Goal: Task Accomplishment & Management: Use online tool/utility

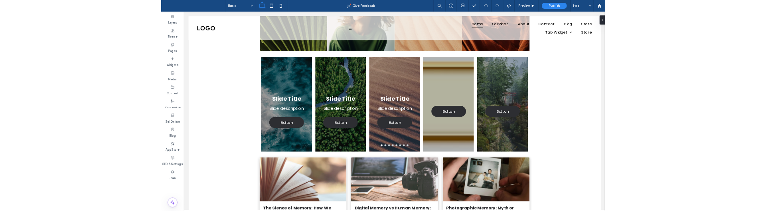
scroll to position [1139, 0]
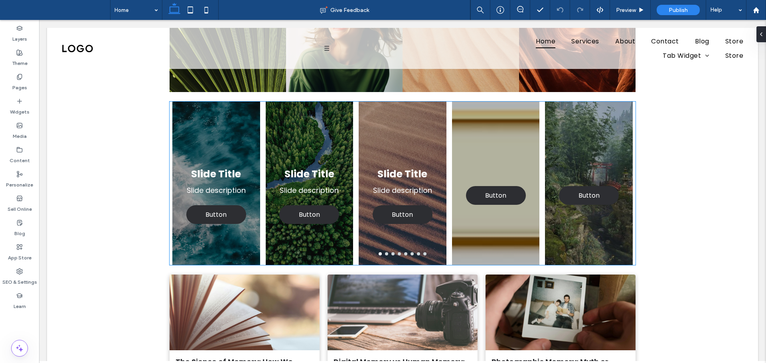
click at [372, 162] on div "Slide Title Slide description Button Button" at bounding box center [402, 189] width 88 height 126
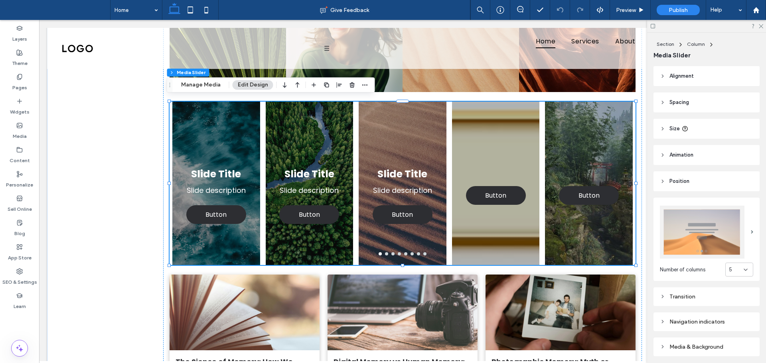
click at [683, 212] on img at bounding box center [702, 232] width 85 height 53
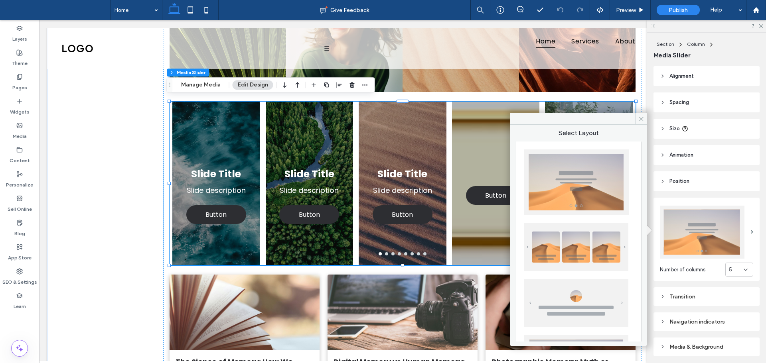
click at [580, 292] on img at bounding box center [576, 303] width 104 height 48
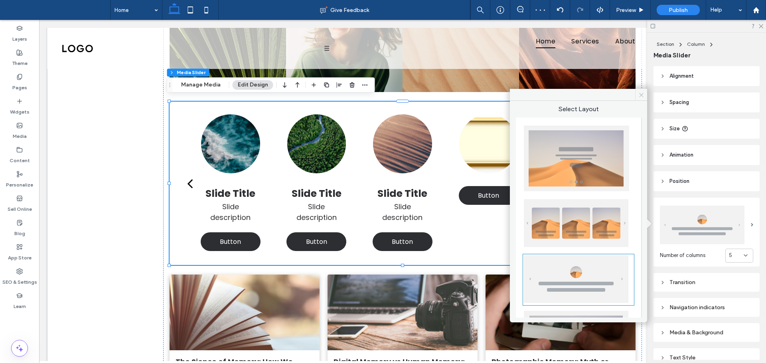
drag, startPoint x: 638, startPoint y: 95, endPoint x: 656, endPoint y: 110, distance: 23.7
click at [639, 95] on icon at bounding box center [641, 95] width 6 height 6
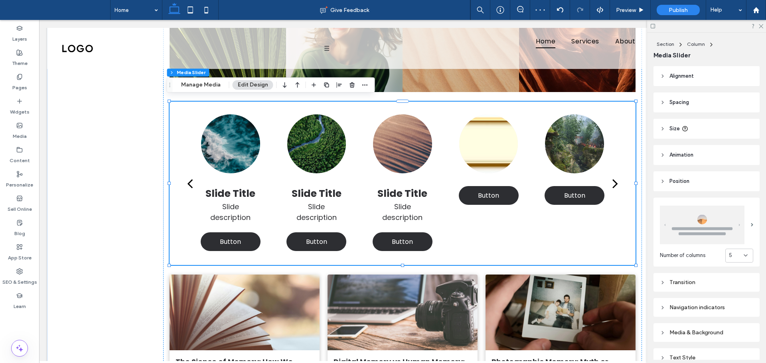
click at [733, 255] on div "5" at bounding box center [736, 256] width 15 height 8
click at [729, 268] on div "1" at bounding box center [734, 268] width 27 height 14
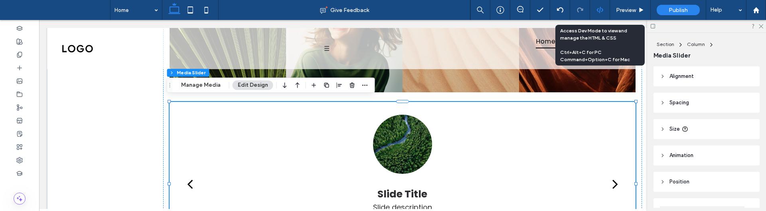
click at [602, 12] on icon at bounding box center [599, 9] width 7 height 7
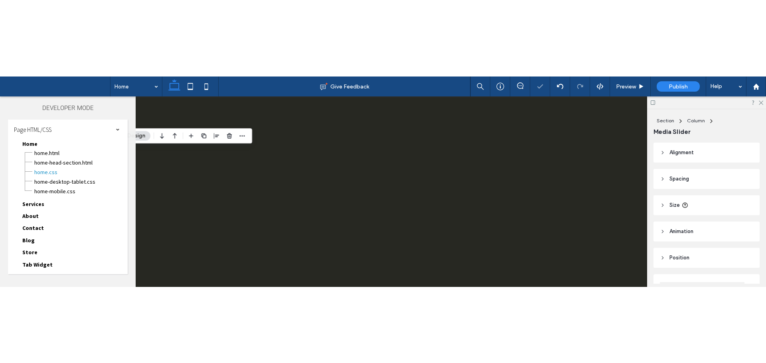
scroll to position [0, 0]
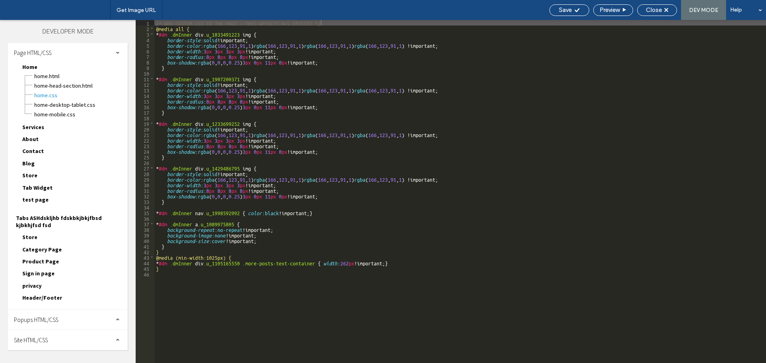
click at [85, 342] on div "Site HTML/CSS" at bounding box center [68, 340] width 120 height 20
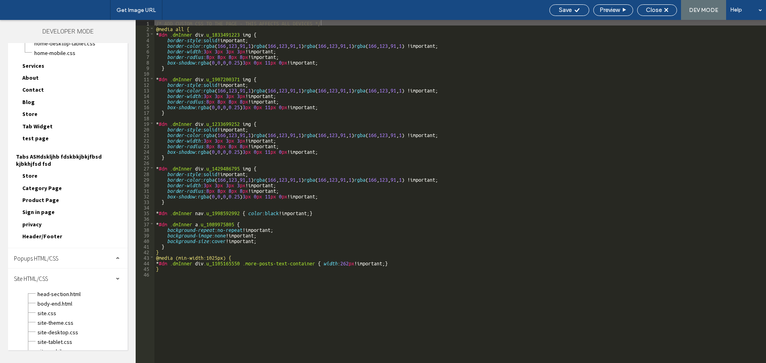
scroll to position [72, 0]
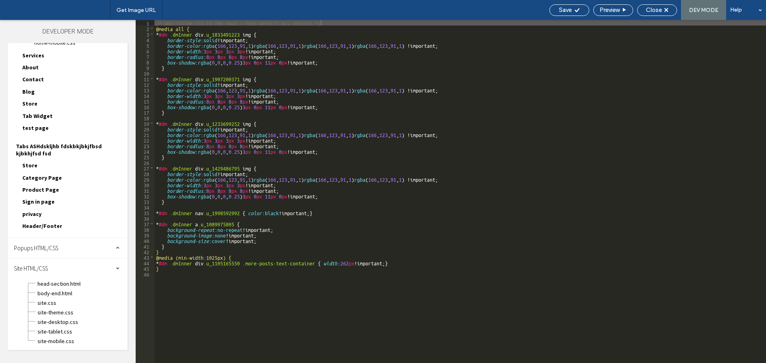
click at [75, 308] on div "site-theme.css" at bounding box center [82, 312] width 91 height 10
click at [75, 305] on span "site.css" at bounding box center [82, 303] width 91 height 8
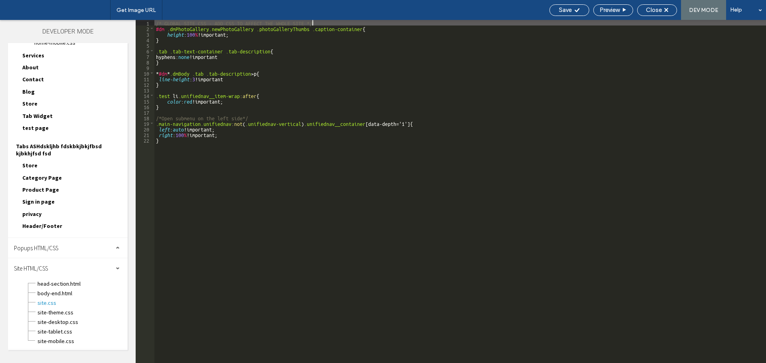
click at [262, 249] on div "/* GLOBAL SITE CSS - ADD CSS TO AFFECT THE WHOLE SITE */ #dm .dmPhotoGallery.ne…" at bounding box center [459, 197] width 611 height 355
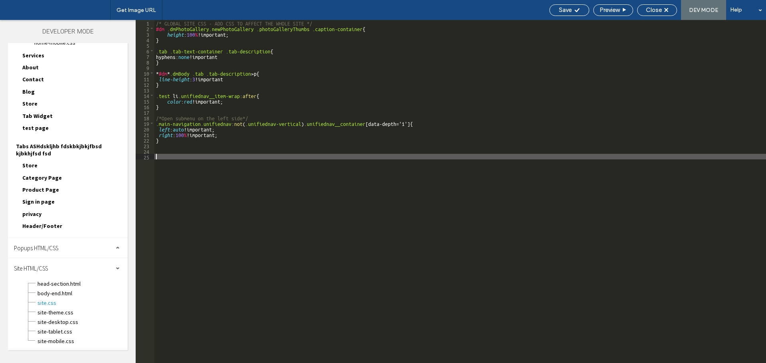
click at [283, 233] on div "/* GLOBAL SITE CSS - ADD CSS TO AFFECT THE WHOLE SITE */ #dm .dmPhotoGallery.ne…" at bounding box center [459, 197] width 611 height 355
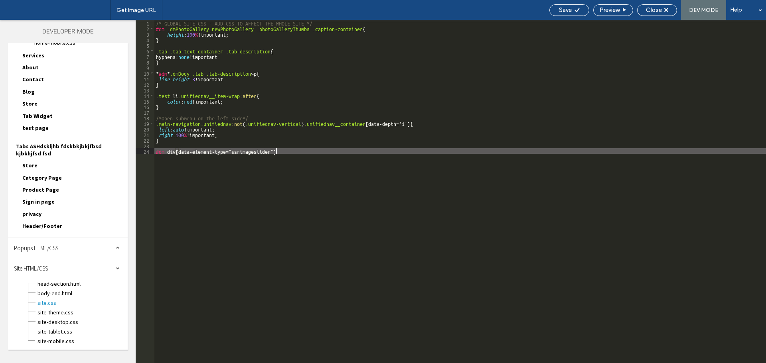
click at [288, 154] on div "/* GLOBAL SITE CSS - ADD CSS TO AFFECT THE WHOLE SITE */ #dm .dmPhotoGallery.ne…" at bounding box center [459, 197] width 611 height 355
click at [331, 151] on div "/* GLOBAL SITE CSS - ADD CSS TO AFFECT THE WHOLE SITE */ #dm .dmPhotoGallery.ne…" at bounding box center [459, 197] width 611 height 355
paste textarea
click at [251, 154] on div "/* GLOBAL SITE CSS - ADD CSS TO AFFECT THE WHOLE SITE */ #dm .dmPhotoGallery.ne…" at bounding box center [459, 197] width 611 height 355
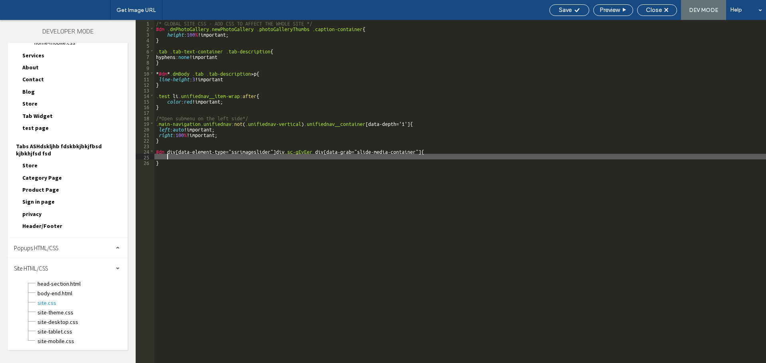
click at [247, 159] on div "/* GLOBAL SITE CSS - ADD CSS TO AFFECT THE WHOLE SITE */ #dm .dmPhotoGallery.ne…" at bounding box center [459, 197] width 611 height 355
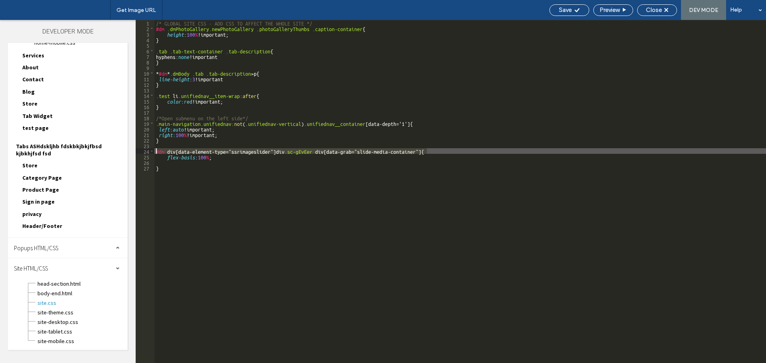
drag, startPoint x: 442, startPoint y: 151, endPoint x: 141, endPoint y: 153, distance: 301.1
click at [141, 153] on div "** 1 2 3 4 5 6 7 8 9 10 11 12 13 14 15 16 17 18 19 20 21 22 23 24 25 26 27 /* G…" at bounding box center [451, 191] width 630 height 343
click at [178, 162] on div "/* GLOBAL SITE CSS - ADD CSS TO AFFECT THE WHOLE SITE */ #dm .dmPhotoGallery.ne…" at bounding box center [459, 197] width 611 height 355
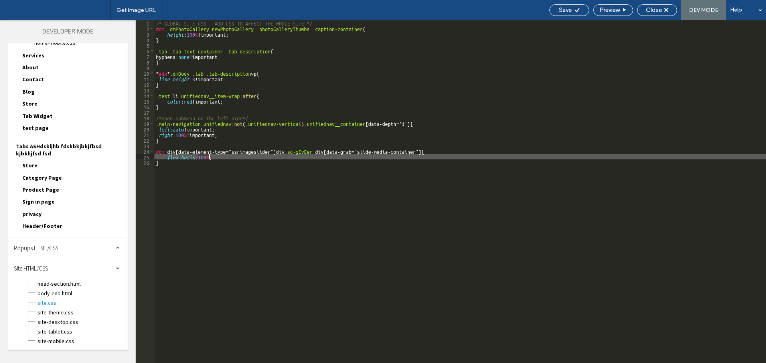
drag, startPoint x: 199, startPoint y: 158, endPoint x: 210, endPoint y: 157, distance: 10.8
click at [210, 157] on div "/* GLOBAL SITE CSS - ADD CSS TO AFFECT THE WHOLE SITE */ #dm .dmPhotoGallery.ne…" at bounding box center [459, 197] width 611 height 355
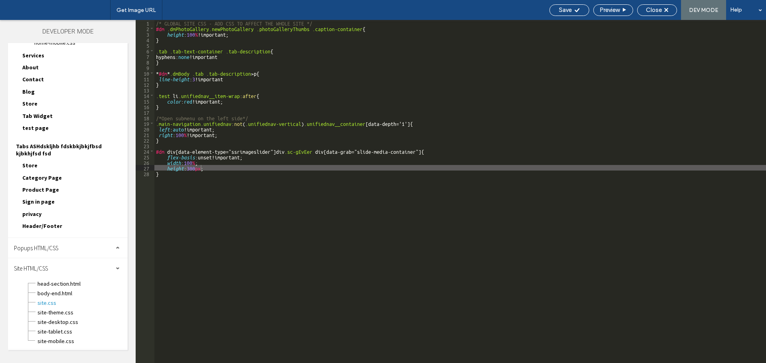
click at [193, 167] on div "/* GLOBAL SITE CSS - ADD CSS TO AFFECT THE WHOLE SITE */ #dm .dmPhotoGallery.ne…" at bounding box center [459, 197] width 611 height 355
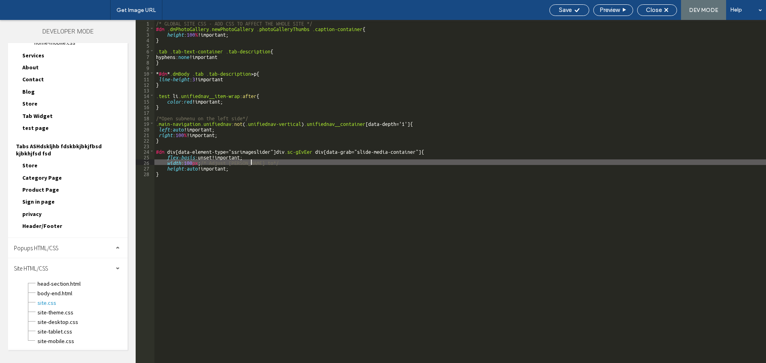
type textarea "**"
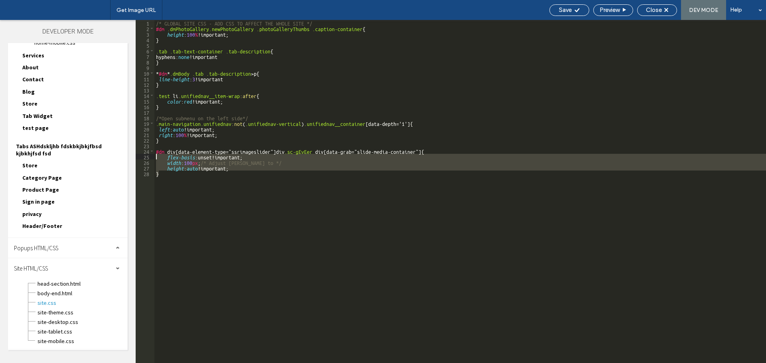
drag, startPoint x: 169, startPoint y: 178, endPoint x: 142, endPoint y: 152, distance: 36.7
click at [142, 152] on div "** 1 2 3 4 5 6 7 8 9 10 11 12 13 14 15 16 17 18 19 20 21 22 23 24 25 26 27 28 /…" at bounding box center [451, 191] width 630 height 343
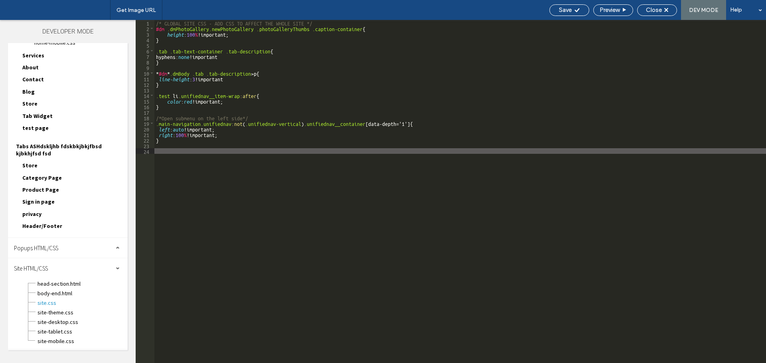
click at [273, 188] on div "/* GLOBAL SITE CSS - ADD CSS TO AFFECT THE WHOLE SITE */ #dm .dmPhotoGallery.ne…" at bounding box center [459, 197] width 611 height 355
click at [293, 160] on div "/* GLOBAL SITE CSS - ADD CSS TO AFFECT THE WHOLE SITE */ #dm .dmPhotoGallery.ne…" at bounding box center [459, 197] width 611 height 355
